Goal: Transaction & Acquisition: Purchase product/service

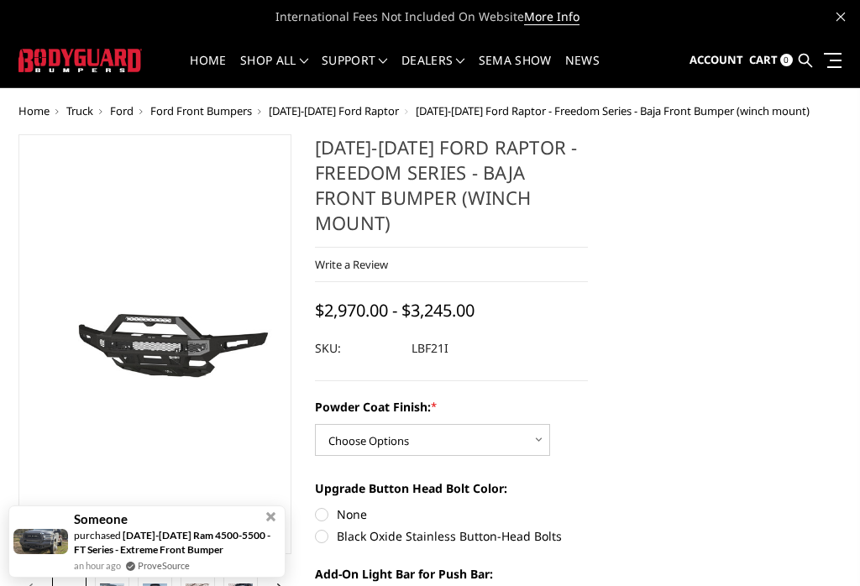
click at [490, 116] on span "[DATE]-[DATE] Ford Raptor - Freedom Series - Baja Front Bumper (winch mount)" at bounding box center [613, 110] width 394 height 15
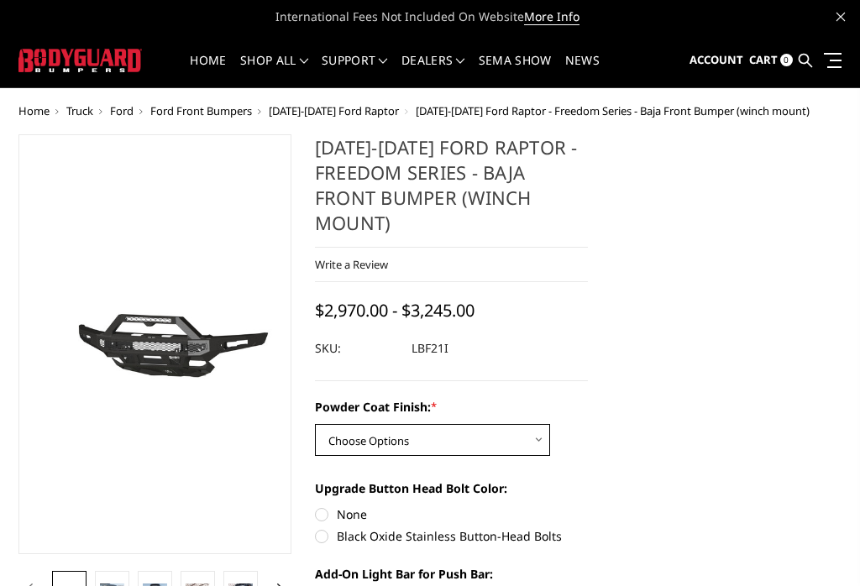
click at [506, 437] on select "Choose Options Bare Metal Texture Black Powder Coat" at bounding box center [432, 440] width 235 height 32
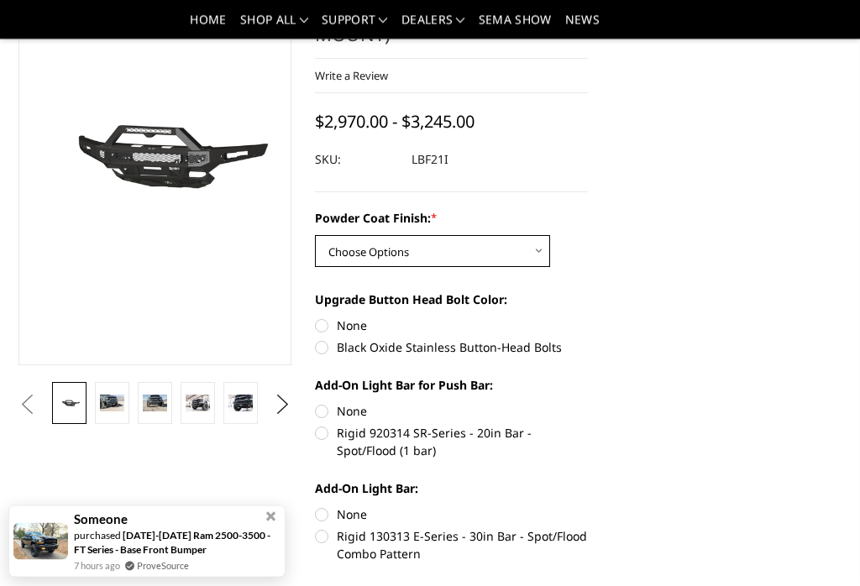
scroll to position [139, 0]
click at [521, 251] on select "Choose Options Bare Metal Texture Black Powder Coat" at bounding box center [432, 251] width 235 height 32
select select "2766"
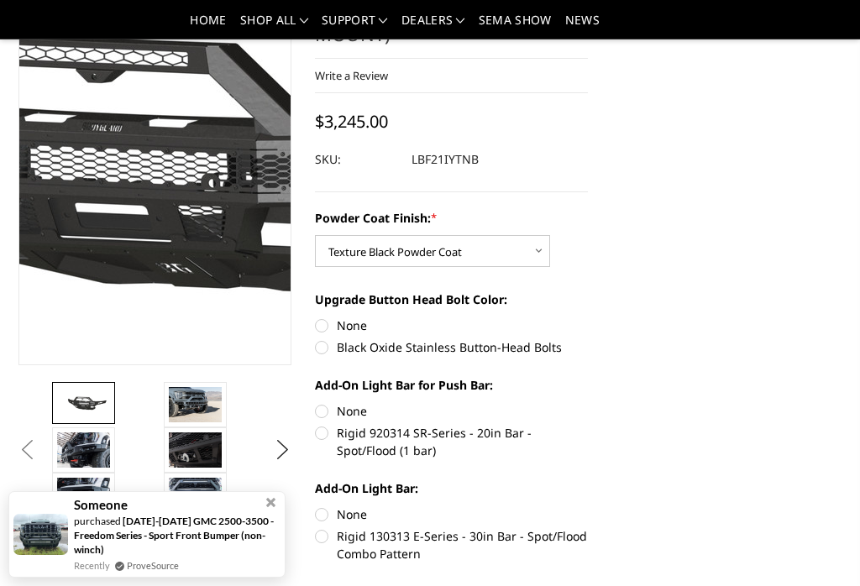
click at [166, 152] on img at bounding box center [121, 156] width 1075 height 503
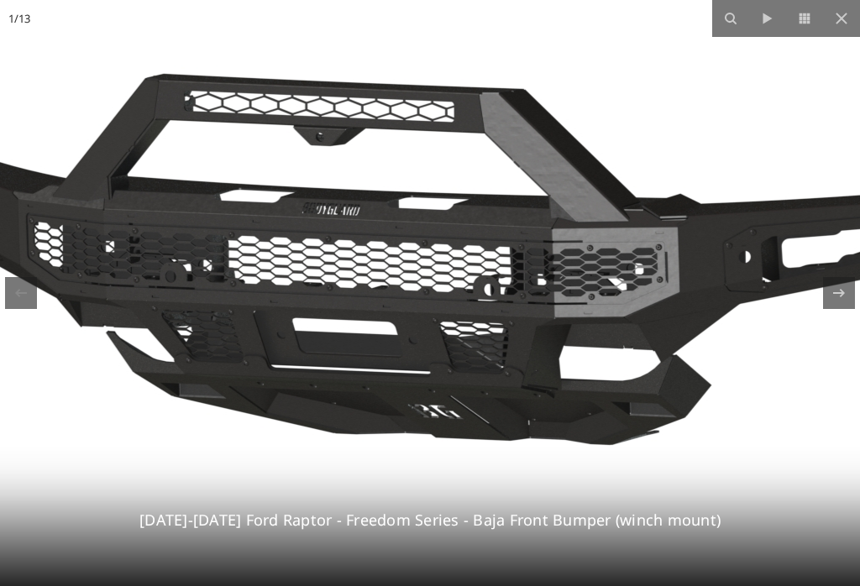
click at [851, 7] on button at bounding box center [841, 18] width 37 height 37
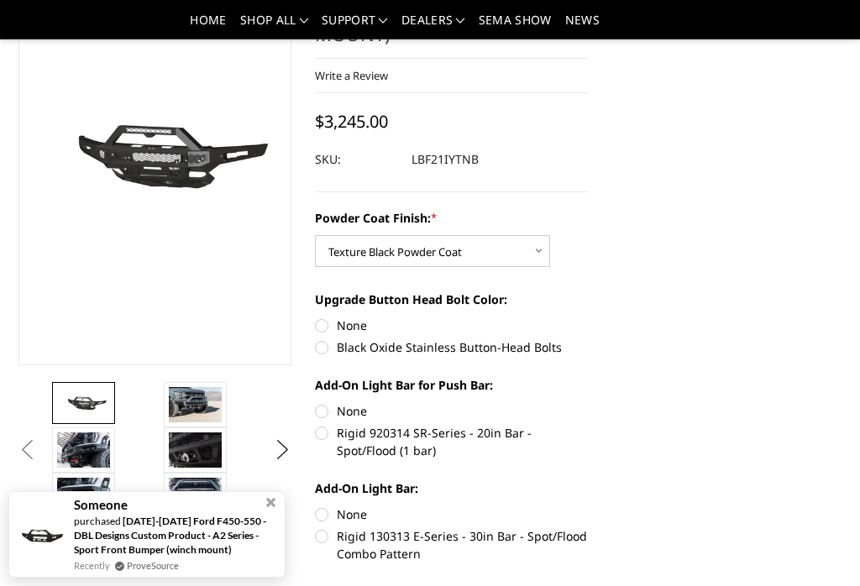
click at [183, 405] on img at bounding box center [195, 404] width 53 height 35
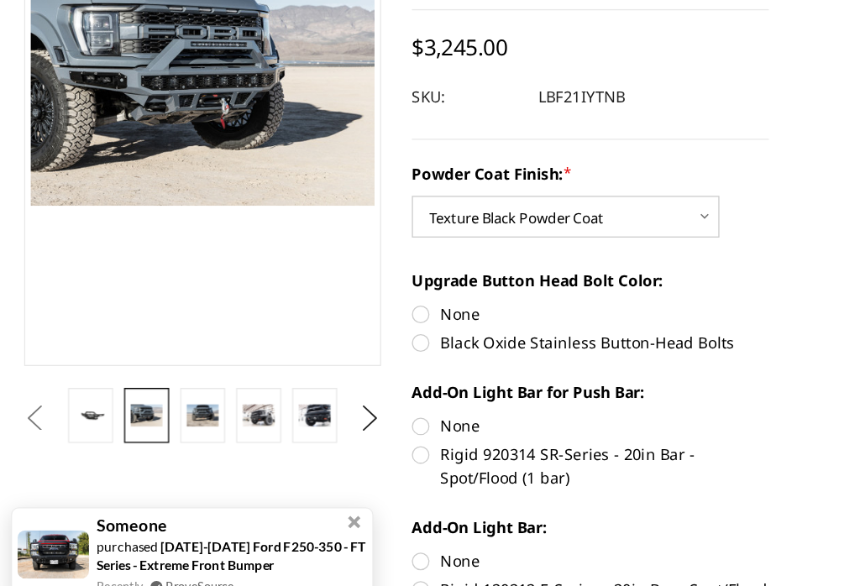
scroll to position [107, 0]
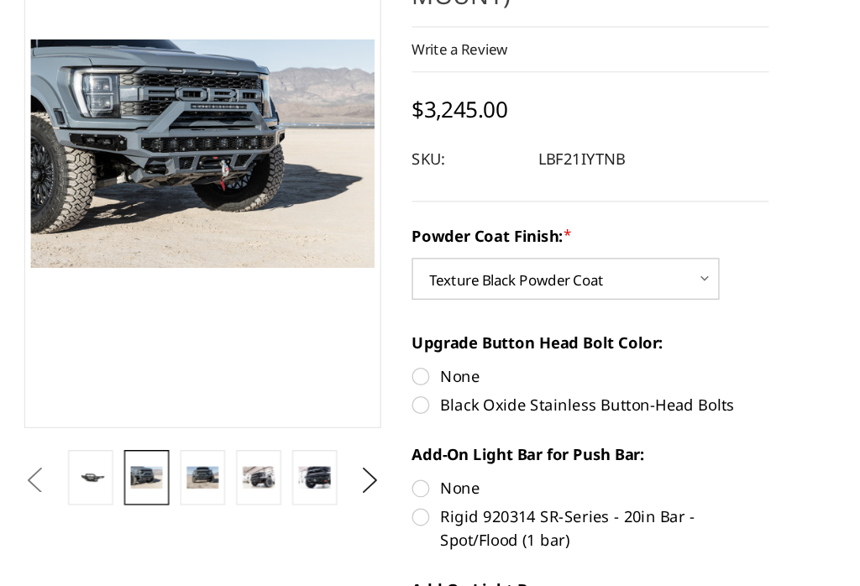
click at [150, 427] on img at bounding box center [155, 435] width 24 height 16
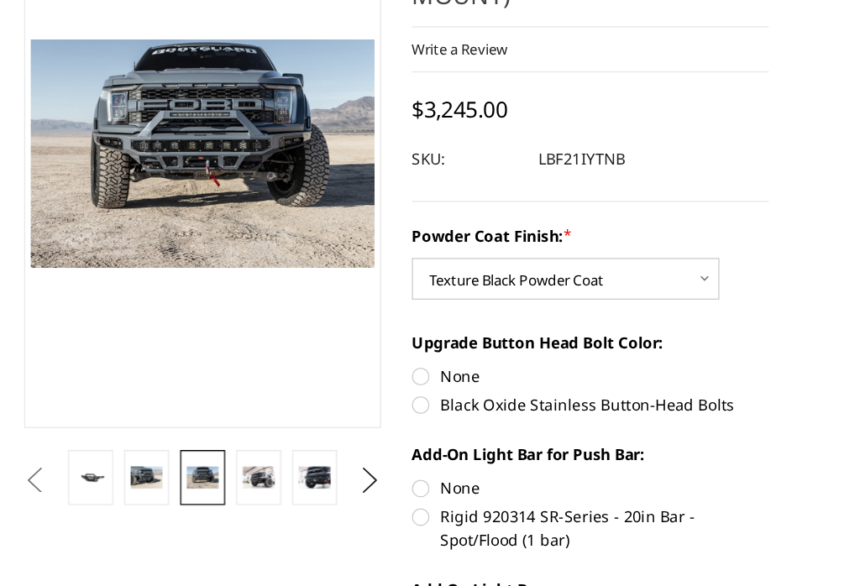
click at [189, 415] on link at bounding box center [198, 436] width 34 height 42
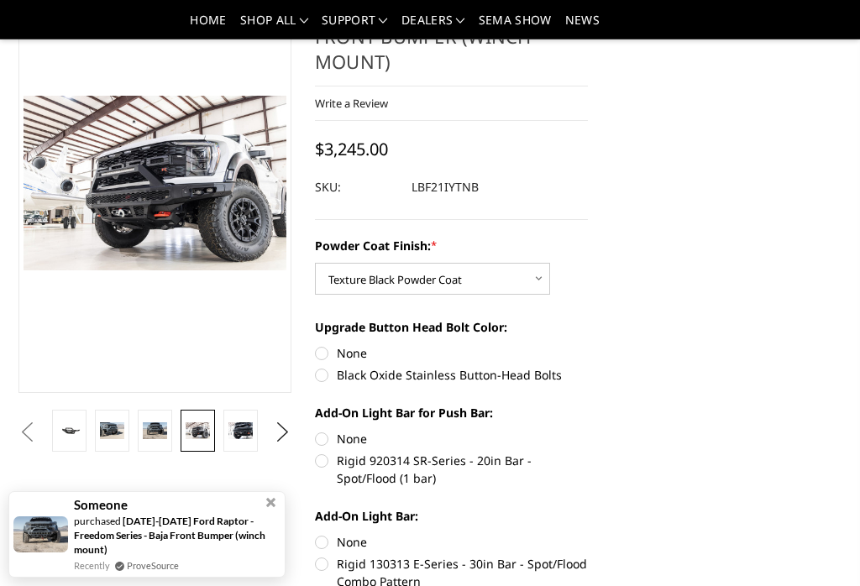
scroll to position [113, 0]
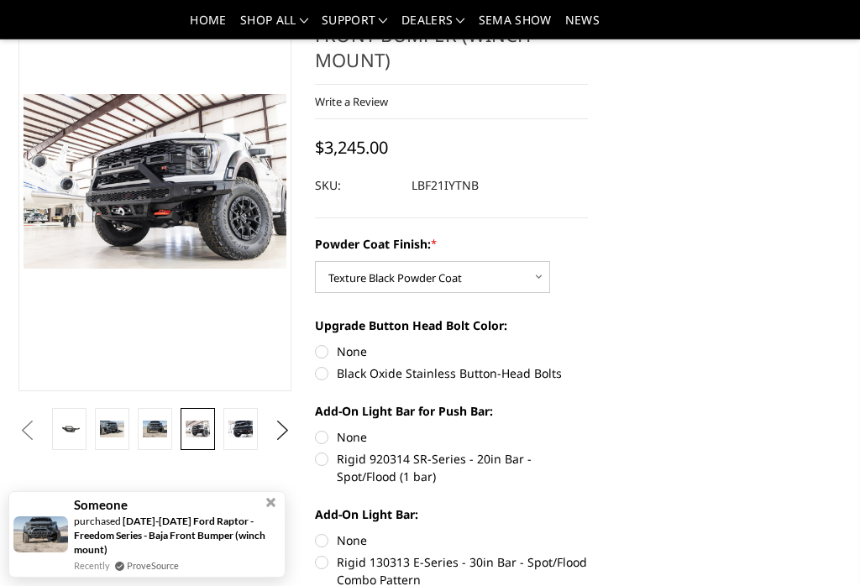
click at [251, 422] on img at bounding box center [240, 429] width 24 height 16
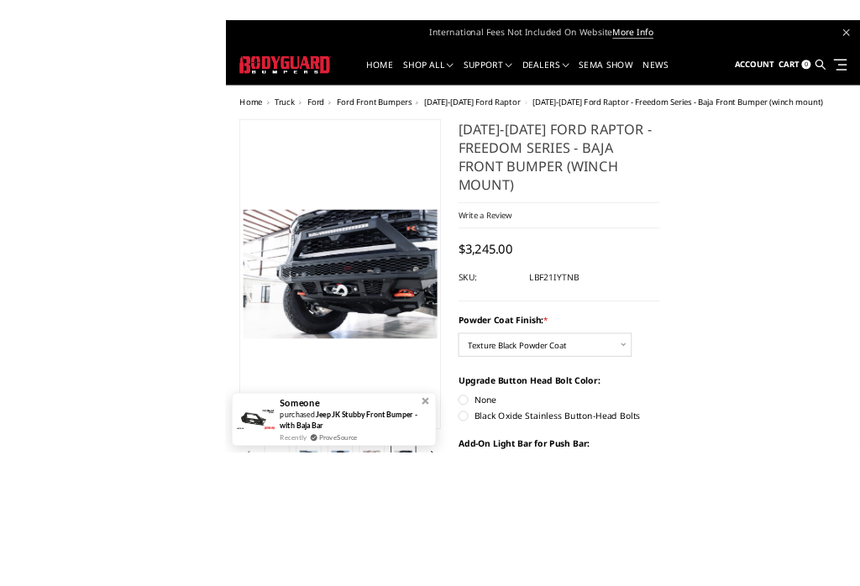
scroll to position [39, 0]
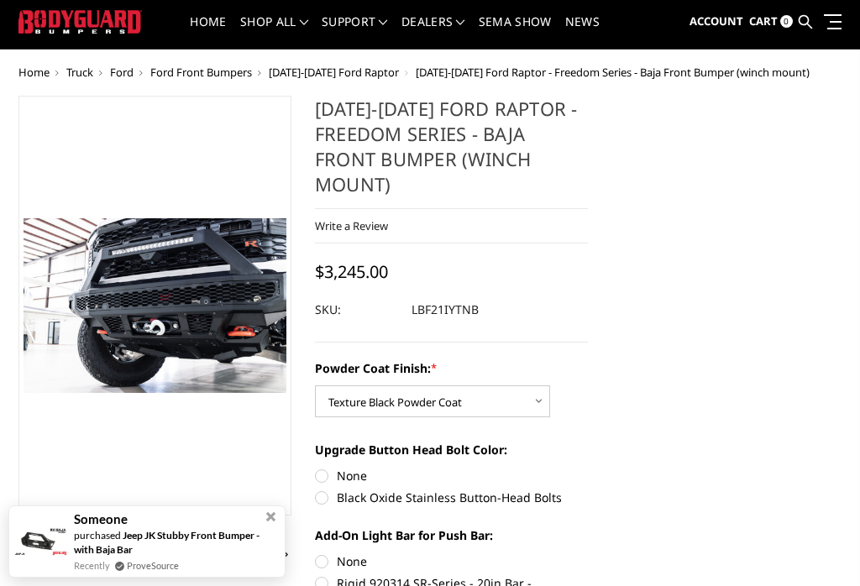
click at [360, 71] on span "[DATE]-[DATE] Ford Raptor" at bounding box center [334, 72] width 130 height 15
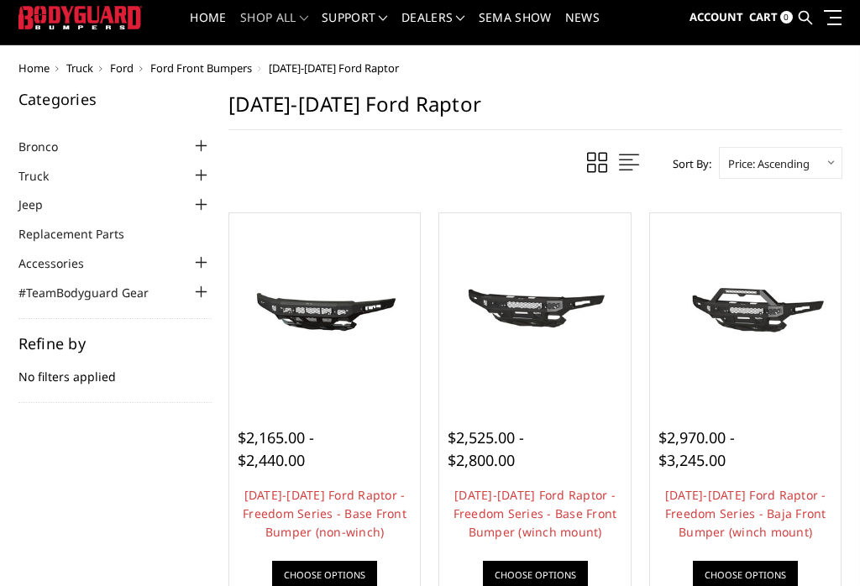
scroll to position [43, 0]
click at [783, 310] on img at bounding box center [745, 309] width 183 height 86
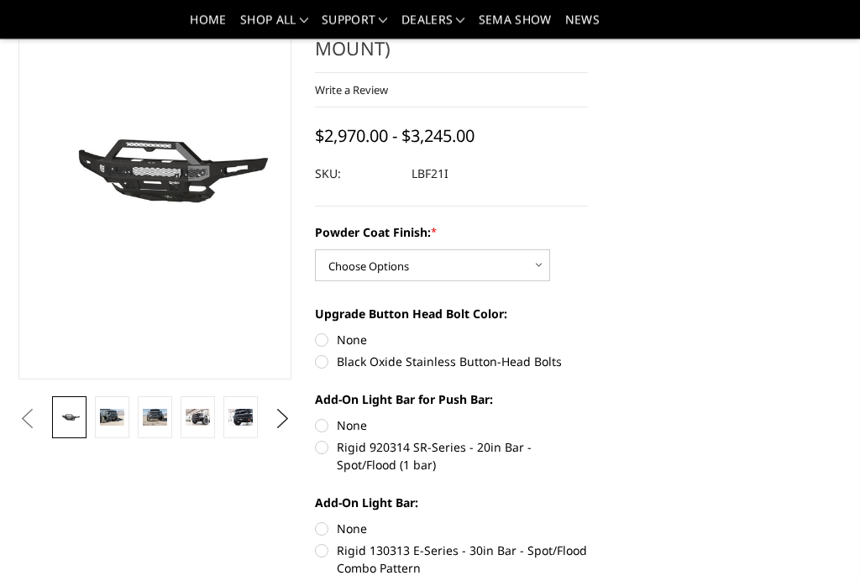
scroll to position [125, 0]
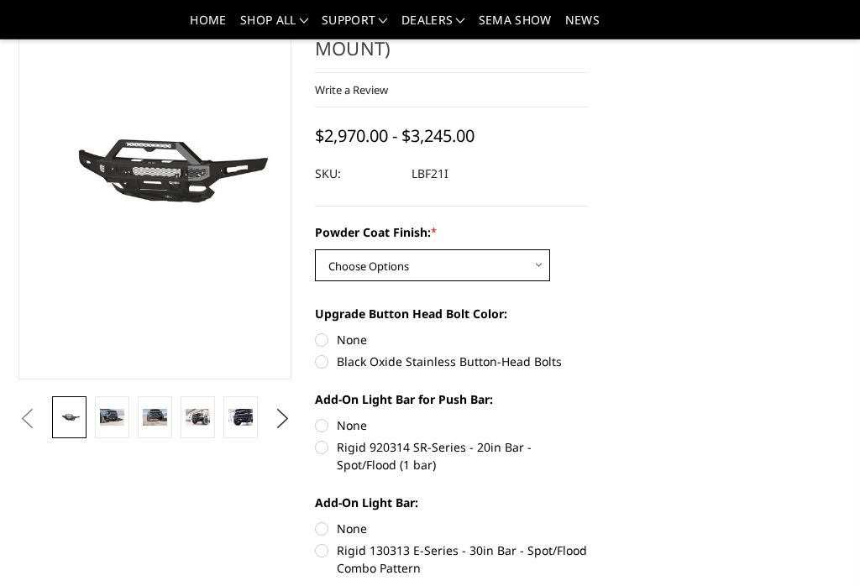
click at [528, 265] on select "Choose Options Bare Metal Texture Black Powder Coat" at bounding box center [432, 265] width 235 height 32
select select "2766"
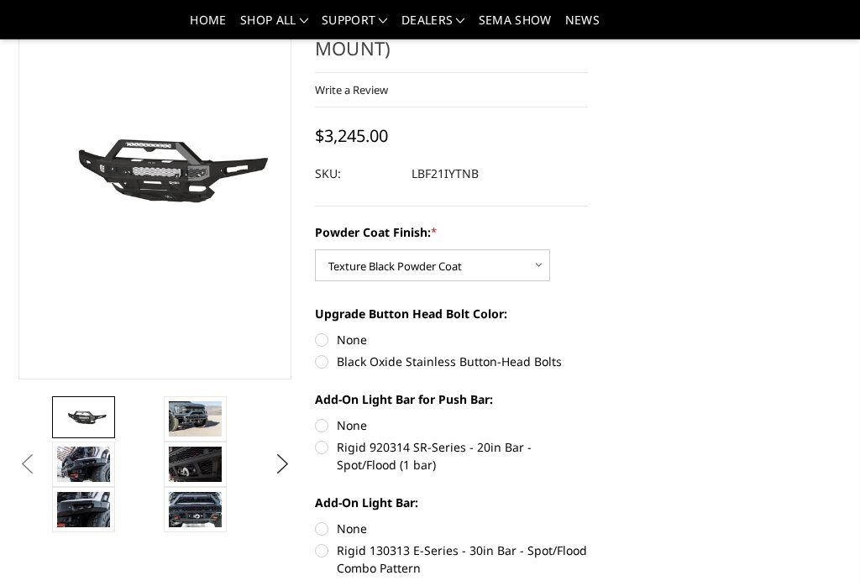
click at [324, 455] on label "Rigid 920314 SR-Series - 20in Bar - Spot/Flood (1 bar)" at bounding box center [451, 455] width 273 height 35
click at [588, 417] on input "Rigid 920314 SR-Series - 20in Bar - Spot/Flood (1 bar)" at bounding box center [588, 417] width 1 height 1
radio input "true"
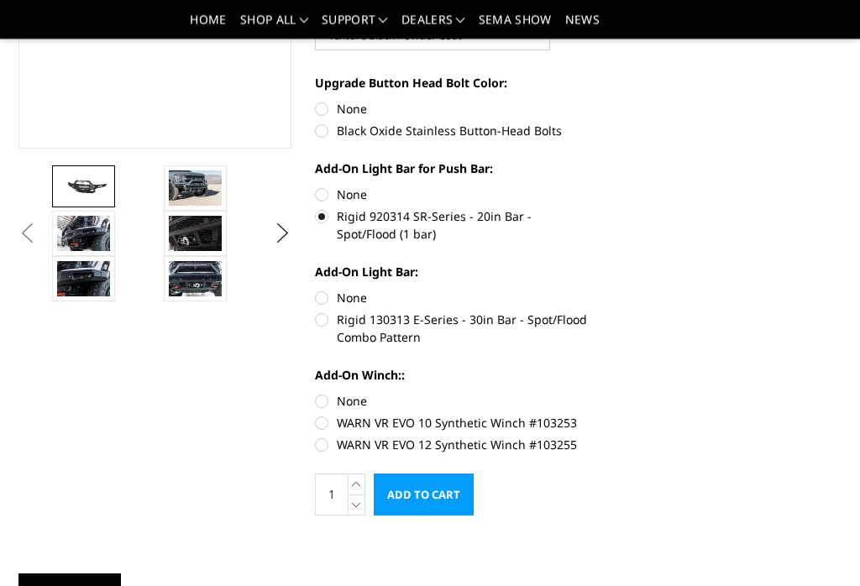
scroll to position [367, 0]
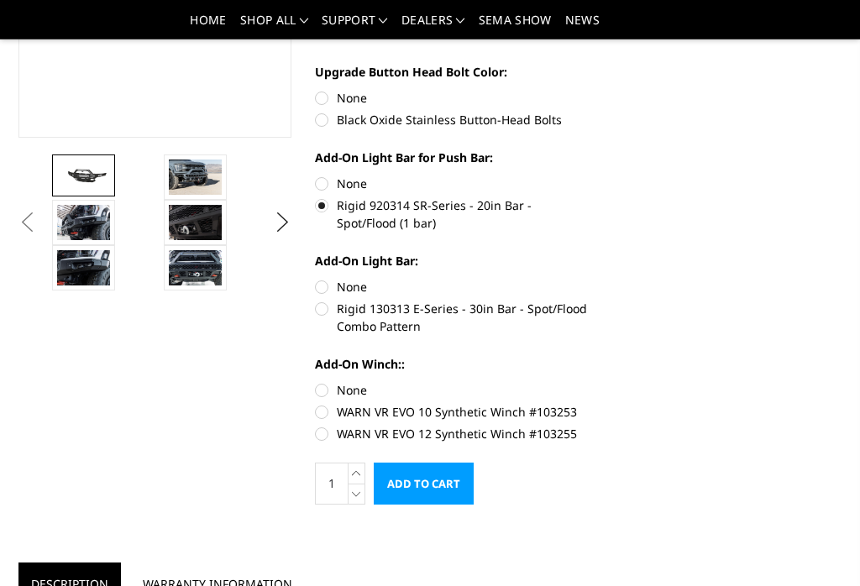
click at [328, 438] on label "WARN VR EVO 12 Synthetic Winch #103255" at bounding box center [451, 434] width 273 height 18
click at [588, 404] on input "WARN VR EVO 12 Synthetic Winch #103255" at bounding box center [588, 403] width 1 height 1
radio input "true"
click at [328, 314] on label "Rigid 130313 E-Series - 30in Bar - Spot/Flood Combo Pattern" at bounding box center [451, 317] width 273 height 35
click at [588, 279] on input "Rigid 130313 E-Series - 30in Bar - Spot/Flood Combo Pattern" at bounding box center [588, 278] width 1 height 1
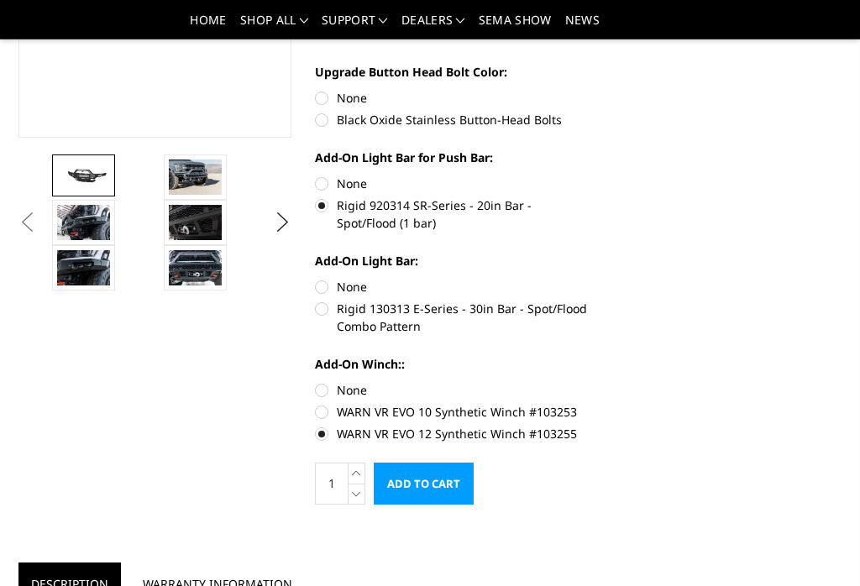
radio input "true"
click at [322, 120] on label "Black Oxide Stainless Button-Head Bolts" at bounding box center [451, 120] width 273 height 18
click at [588, 90] on input "Black Oxide Stainless Button-Head Bolts" at bounding box center [588, 89] width 1 height 1
radio input "true"
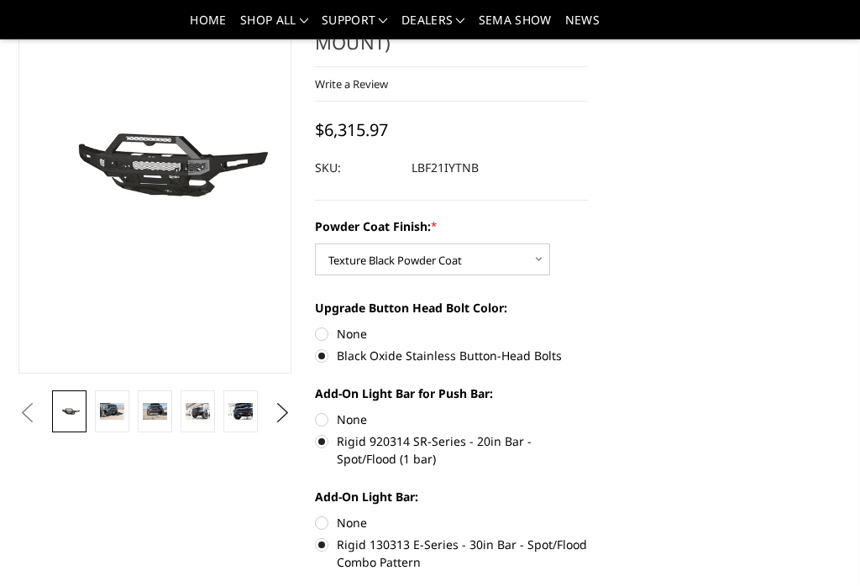
scroll to position [129, 0]
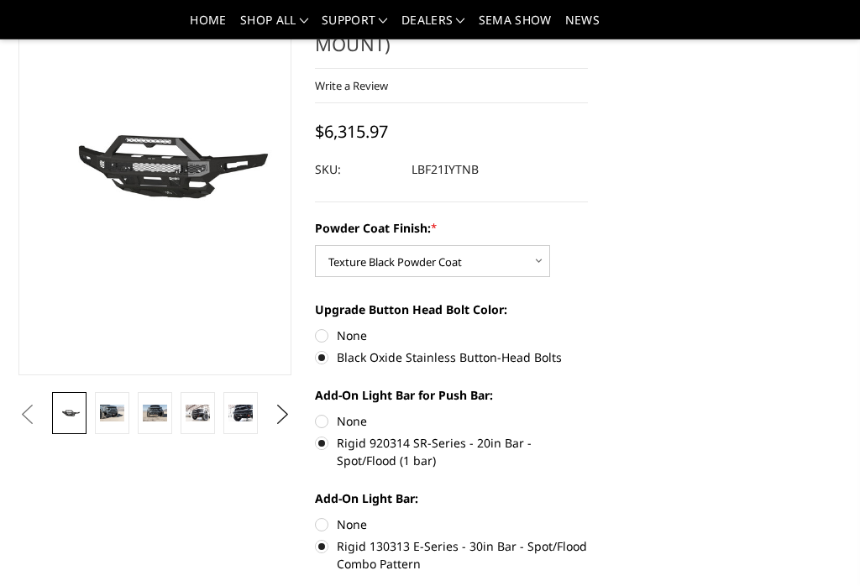
click at [100, 414] on img at bounding box center [112, 413] width 24 height 16
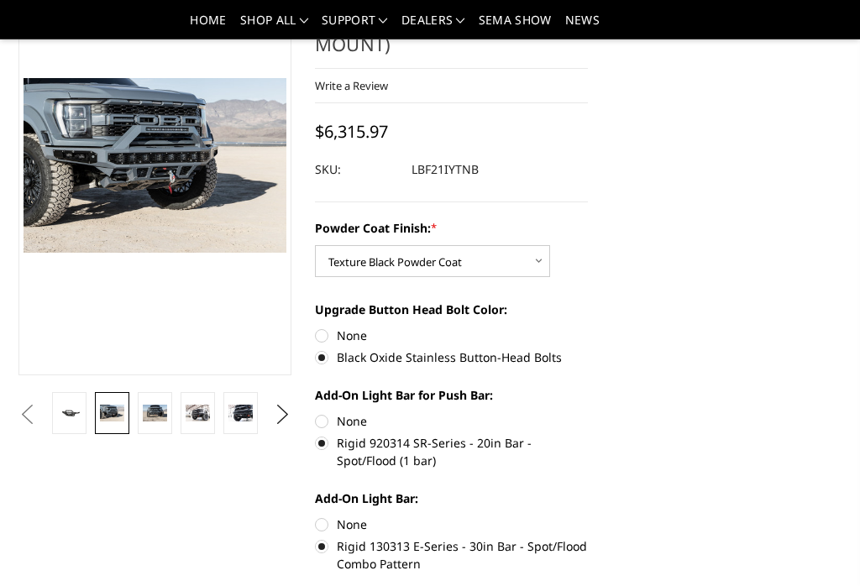
click at [159, 418] on img at bounding box center [155, 413] width 24 height 16
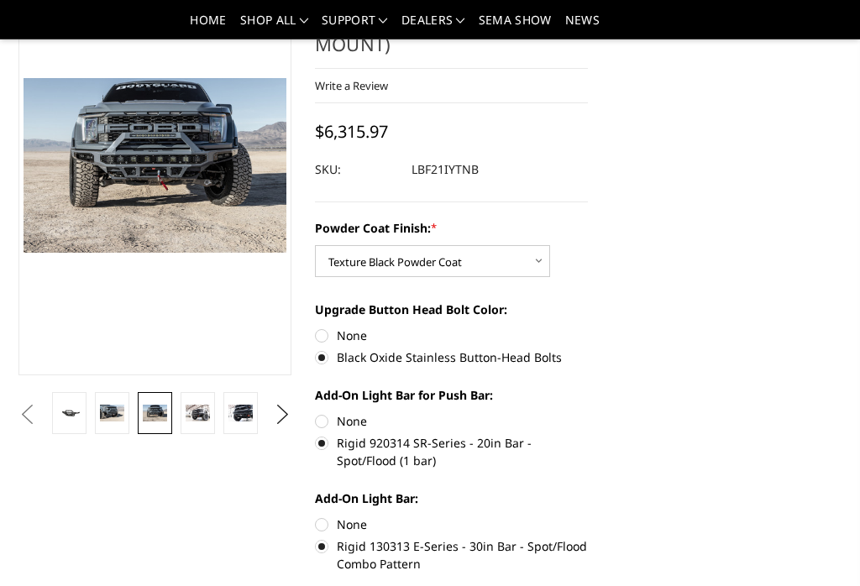
click at [196, 423] on link at bounding box center [198, 413] width 34 height 42
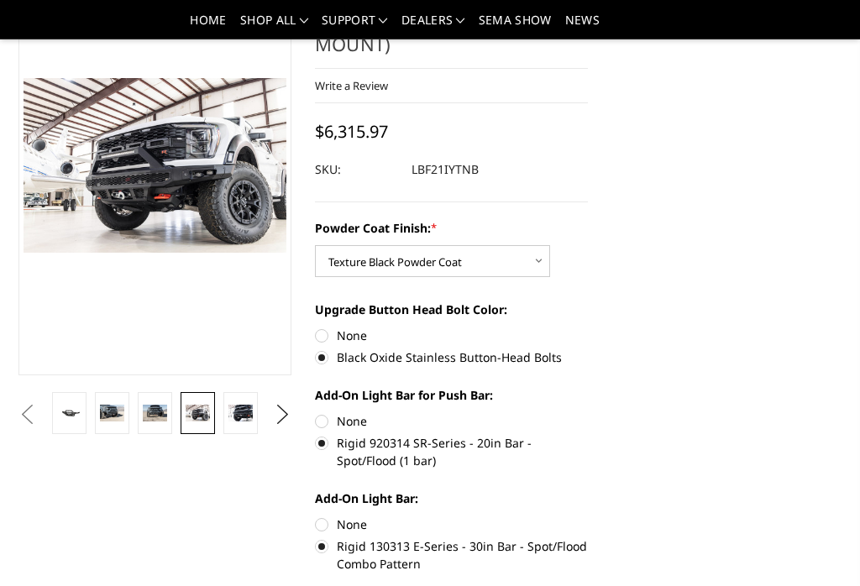
click at [238, 416] on img at bounding box center [240, 413] width 24 height 16
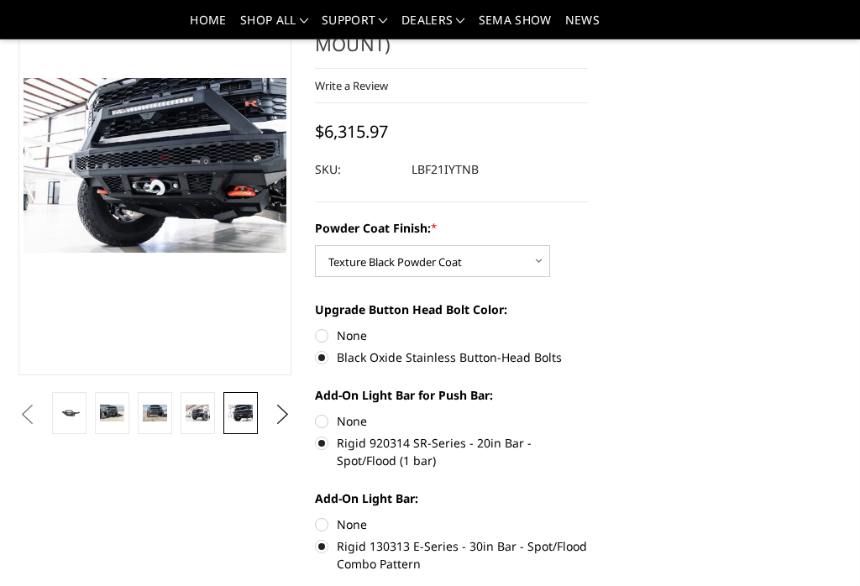
click at [282, 419] on button "Next" at bounding box center [282, 414] width 25 height 25
click at [249, 406] on img at bounding box center [240, 413] width 24 height 16
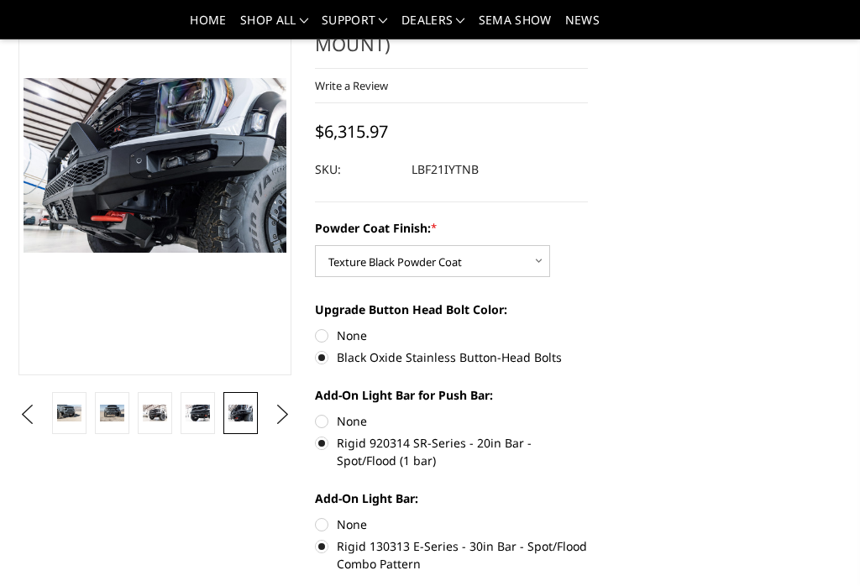
click at [209, 153] on img at bounding box center [556, 314] width 1075 height 717
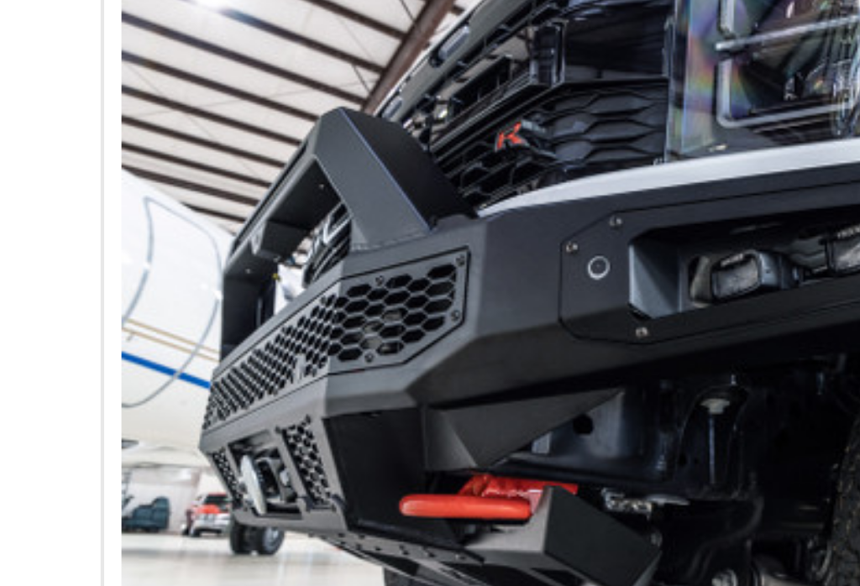
scroll to position [12, 0]
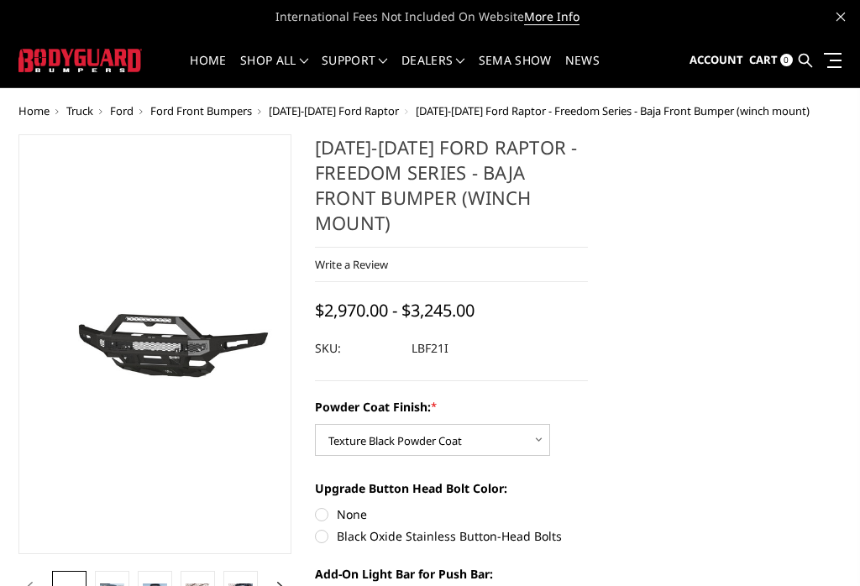
select select "2766"
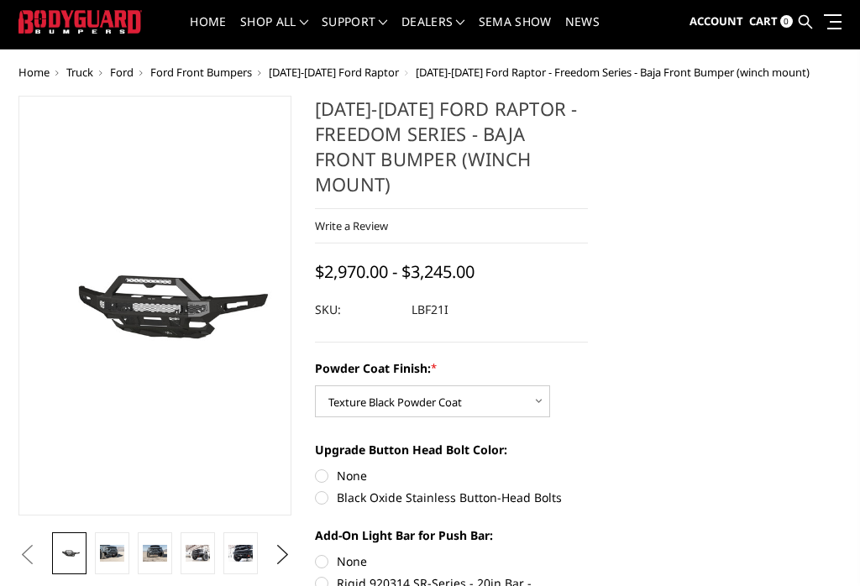
scroll to position [39, 0]
